Goal: Find specific page/section: Find specific page/section

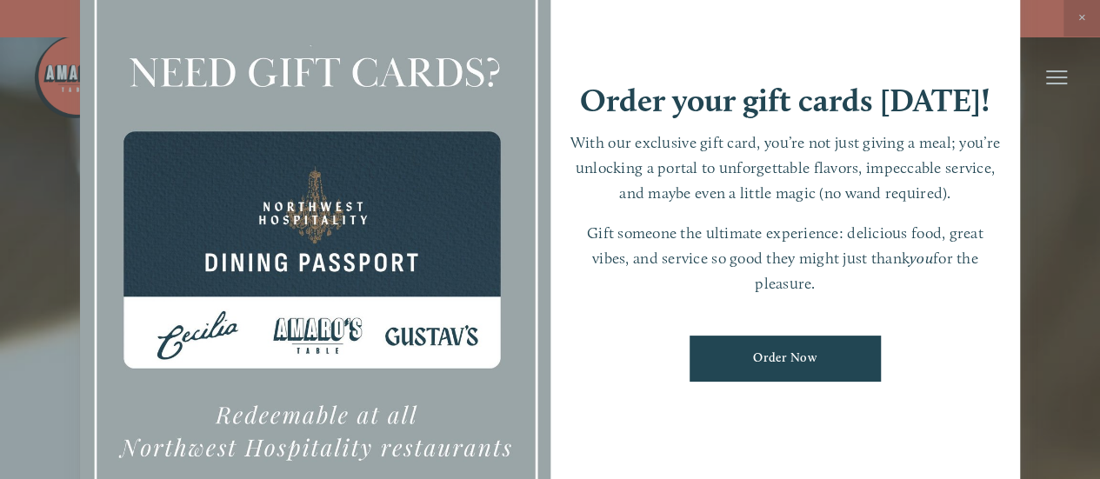
click at [28, 138] on div at bounding box center [550, 239] width 1100 height 479
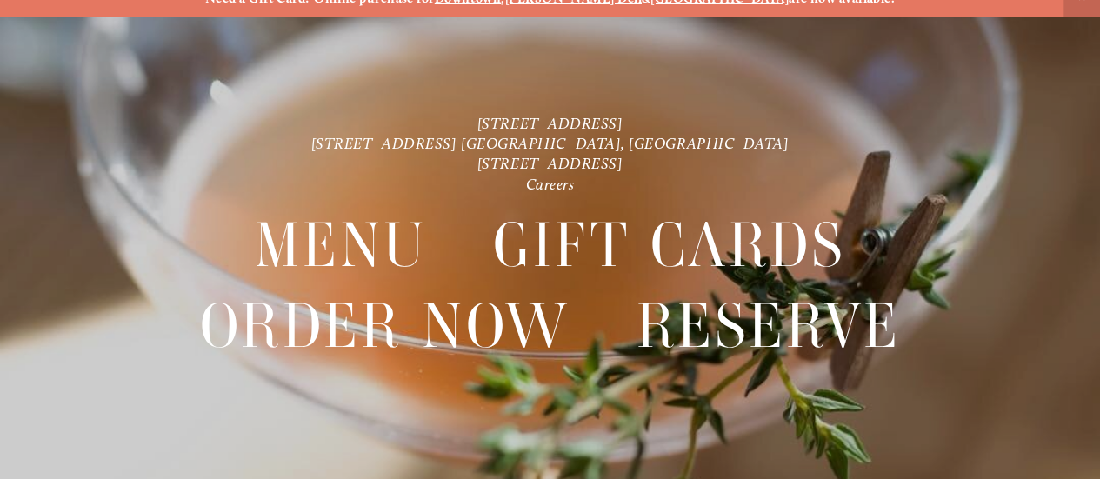
scroll to position [37, 0]
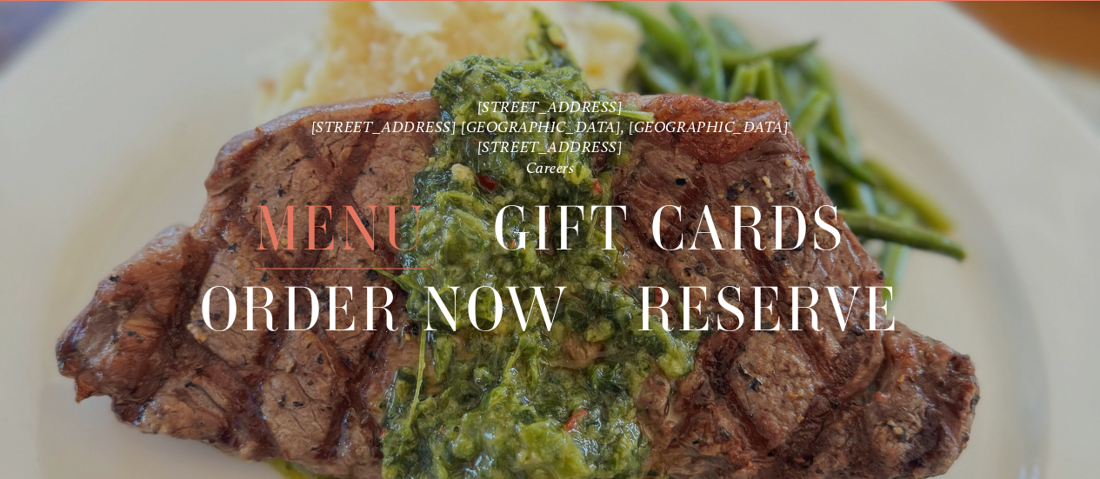
click at [316, 224] on span "Menu" at bounding box center [341, 229] width 172 height 80
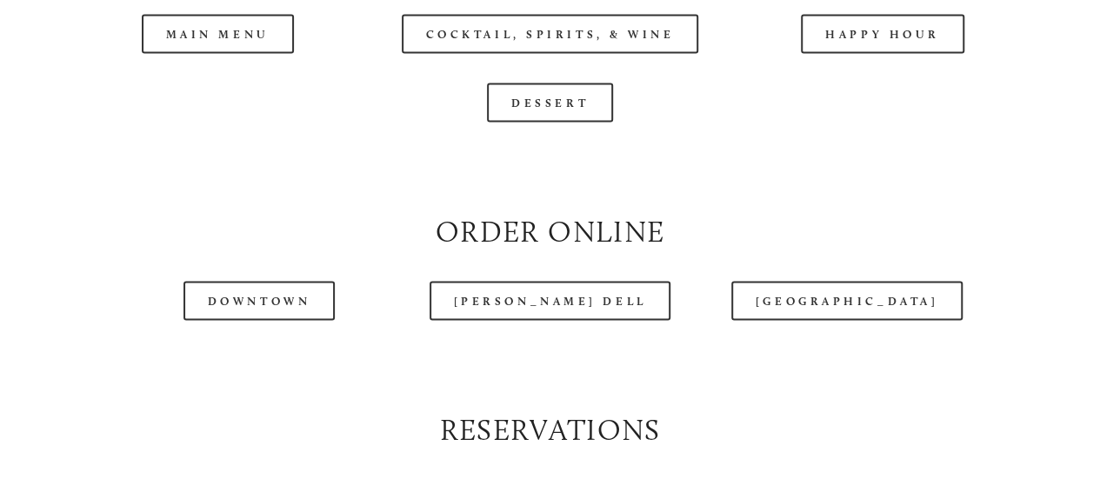
scroll to position [1739, 0]
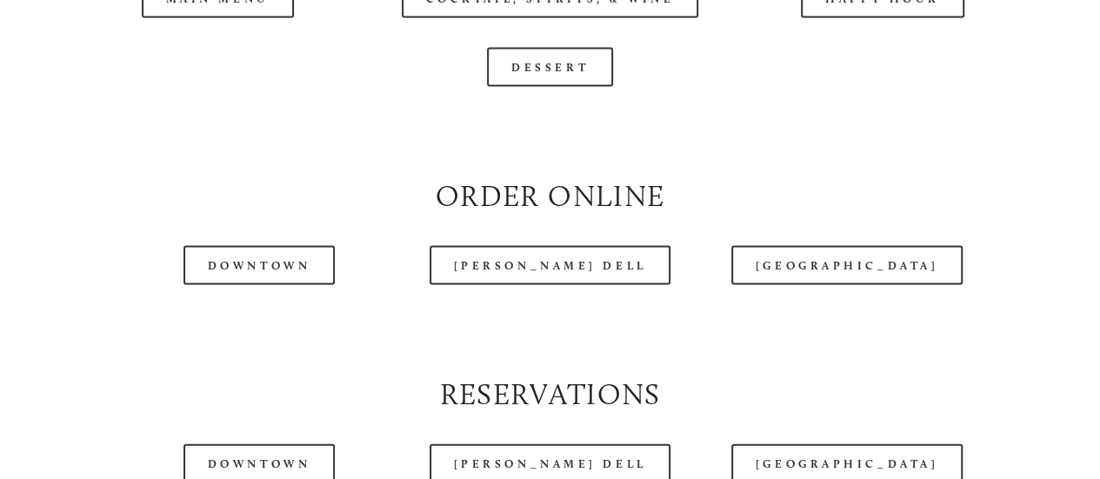
click at [196, 43] on div at bounding box center [505, 35] width 944 height 90
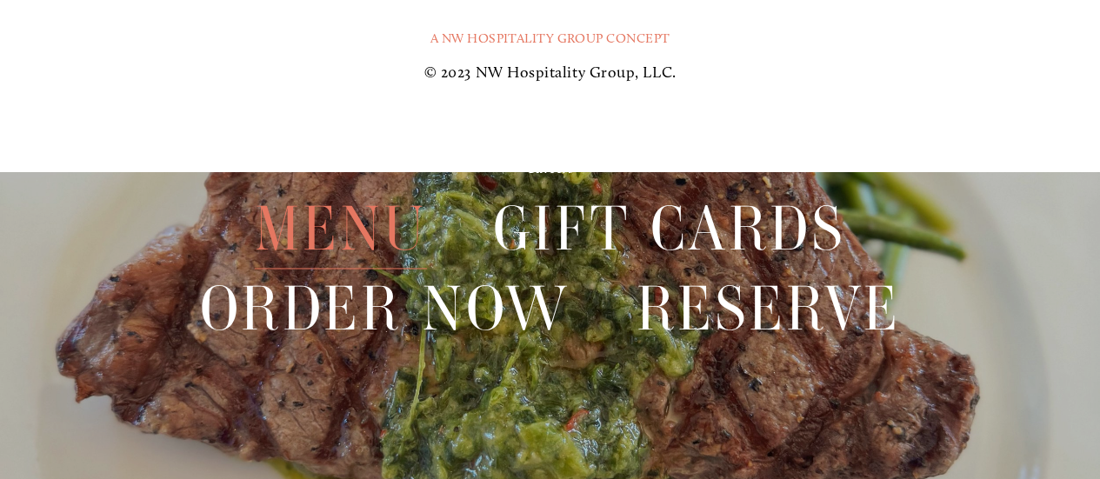
scroll to position [3613, 0]
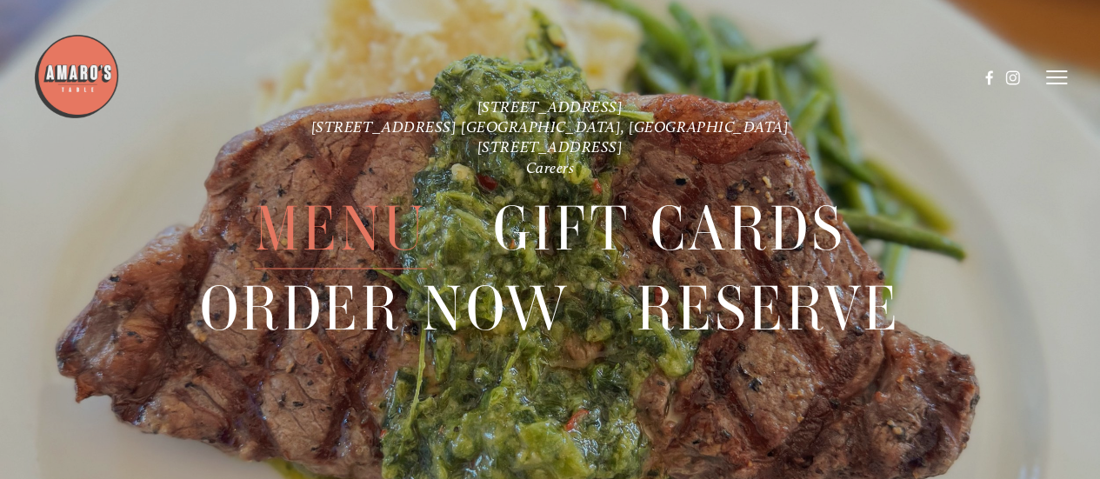
click at [329, 233] on span "Menu" at bounding box center [341, 229] width 172 height 80
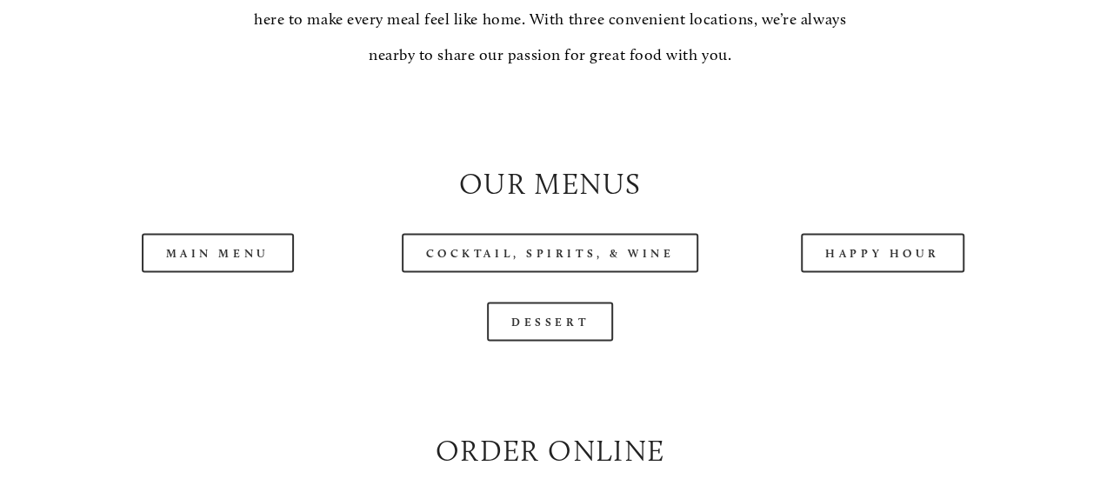
scroll to position [1652, 0]
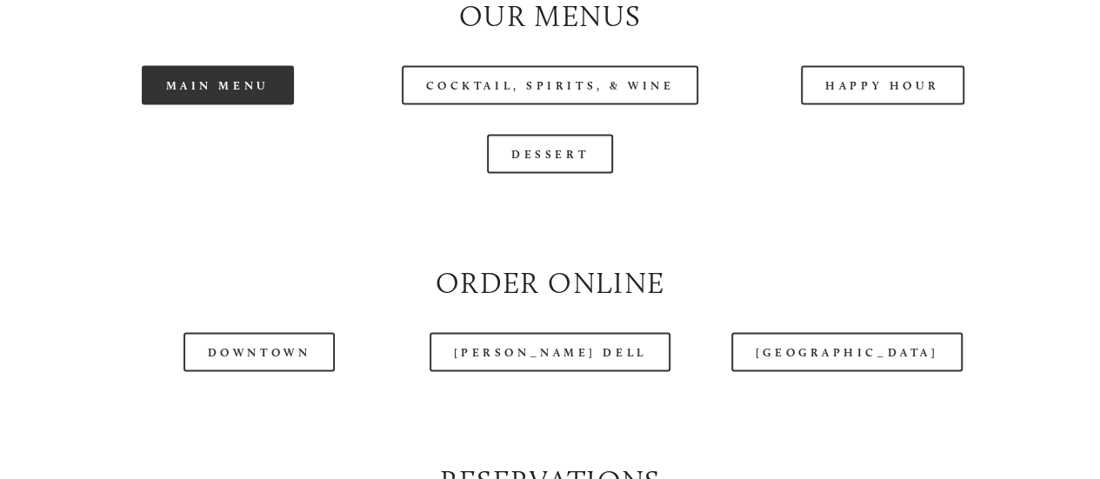
click at [208, 105] on link "Main Menu" at bounding box center [218, 85] width 152 height 39
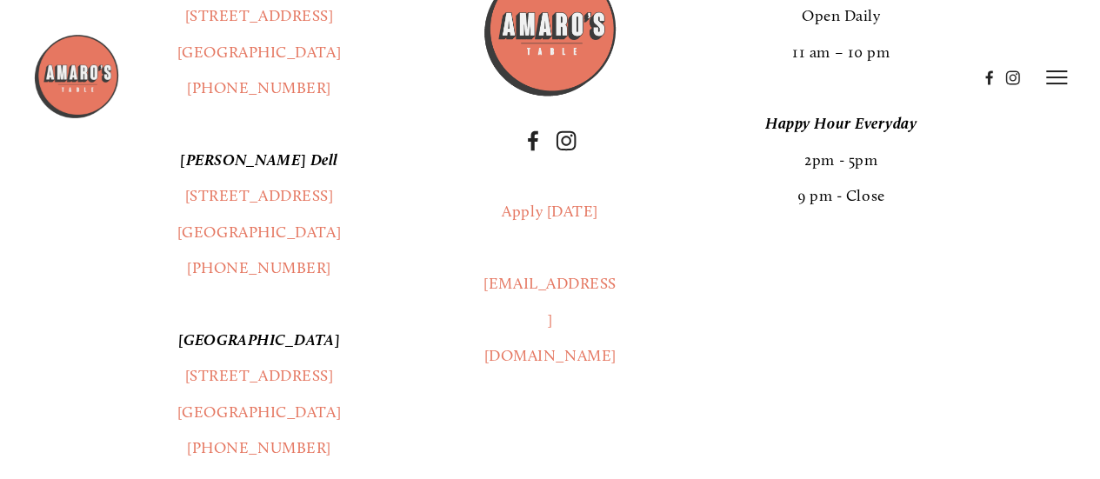
scroll to position [2866, 0]
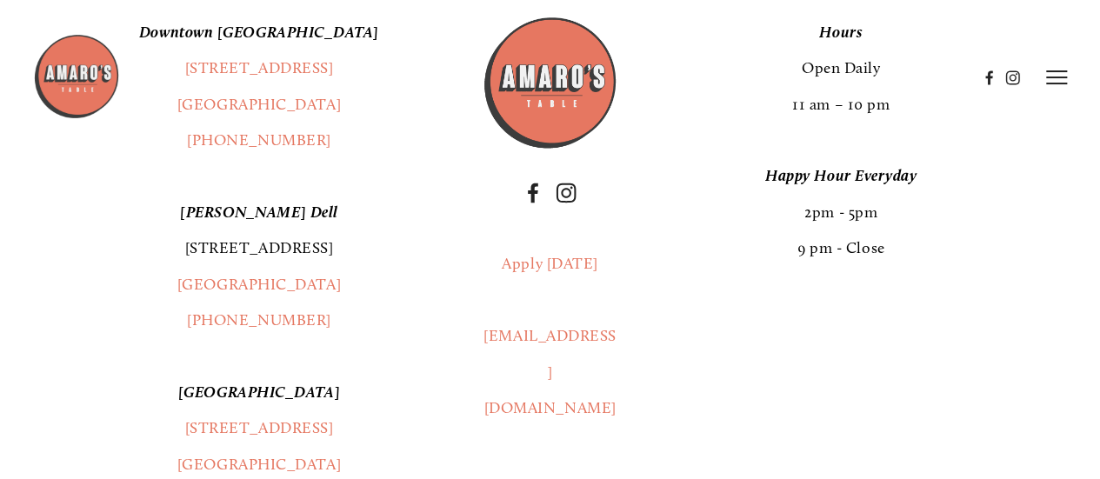
click at [241, 257] on link "[STREET_ADDRESS]" at bounding box center [259, 247] width 149 height 19
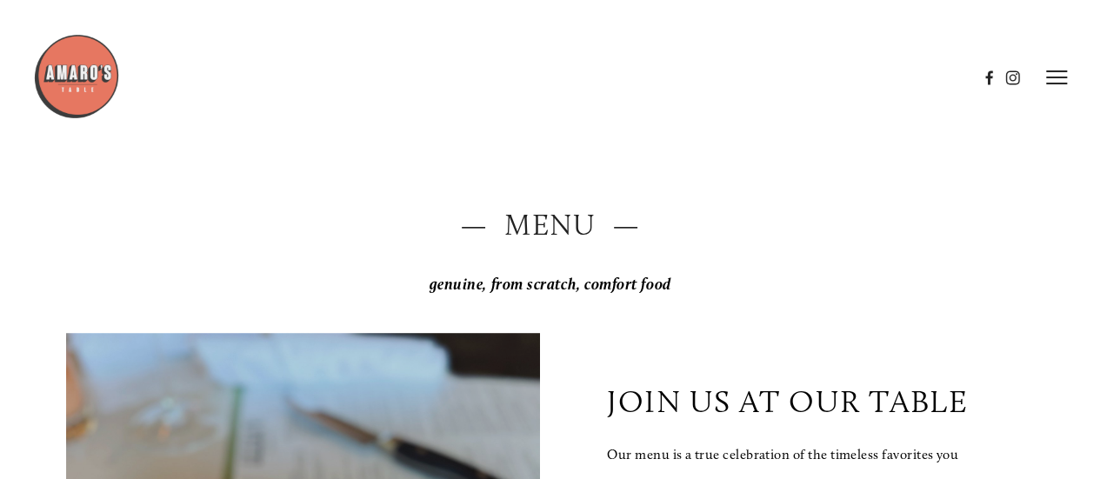
scroll to position [0, 0]
